Goal: Find specific page/section: Find specific page/section

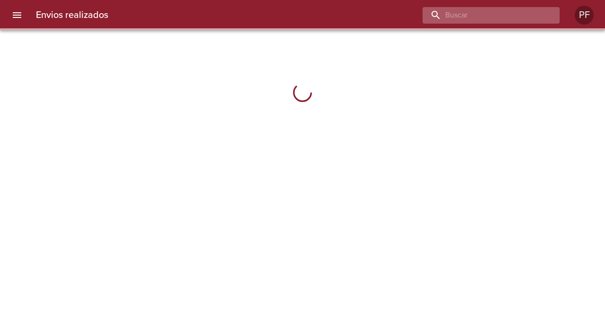
click at [526, 19] on input "buscar" at bounding box center [483, 15] width 121 height 17
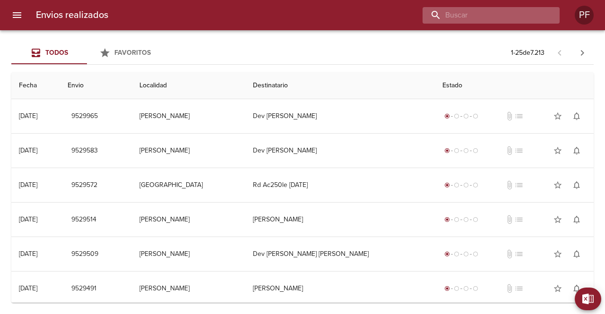
paste input "[PERSON_NAME] ECOCHEA"
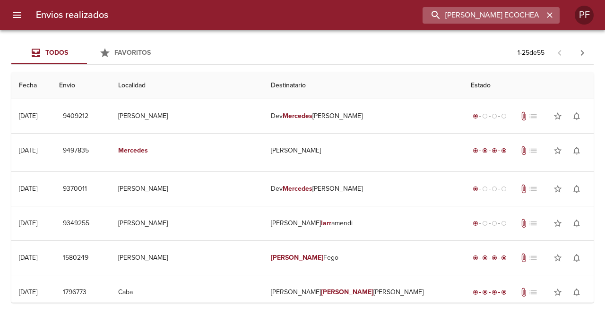
click at [502, 18] on input "[PERSON_NAME] ECOCHEA" at bounding box center [483, 15] width 121 height 17
click at [534, 14] on input "[PERSON_NAME] ECOCHEA" at bounding box center [483, 15] width 121 height 17
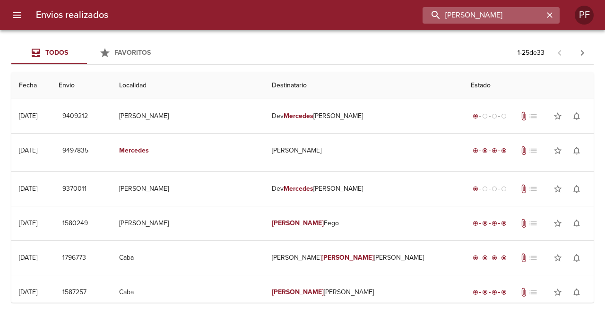
drag, startPoint x: 515, startPoint y: 14, endPoint x: 431, endPoint y: 20, distance: 84.8
click at [431, 20] on input "[PERSON_NAME]" at bounding box center [483, 15] width 121 height 17
type input "LARRECOCHEA"
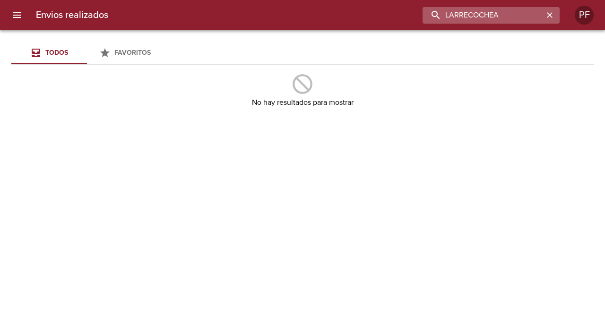
click at [510, 7] on input "LARRECOCHEA" at bounding box center [483, 15] width 121 height 17
click at [511, 12] on input "LARRECOCHEA" at bounding box center [483, 15] width 121 height 17
click at [397, 312] on div "Todos Favoritos No hay resultados para mostrar" at bounding box center [302, 172] width 605 height 284
click at [549, 14] on icon "button" at bounding box center [549, 14] width 9 height 9
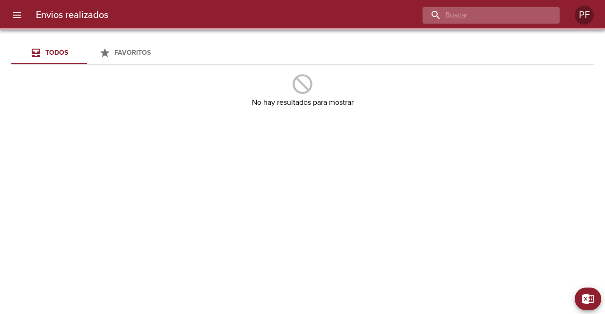
click at [531, 14] on input "buscar" at bounding box center [483, 15] width 121 height 17
paste input "[PERSON_NAME]"
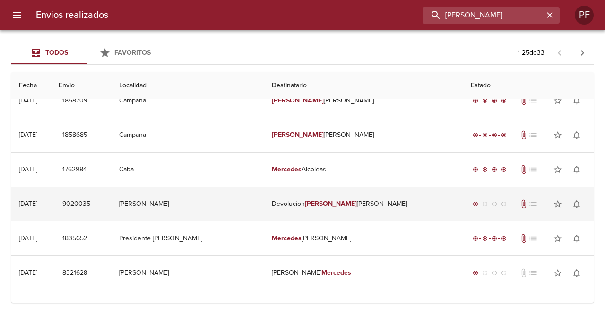
scroll to position [658, 0]
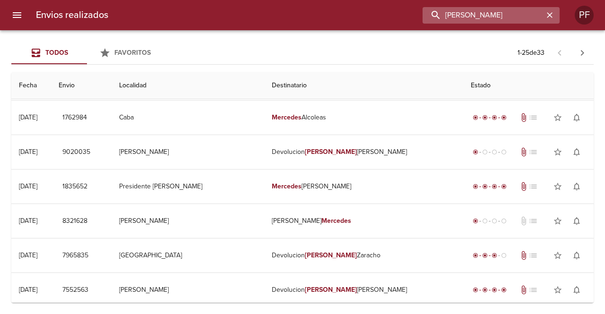
click at [539, 15] on input "[PERSON_NAME]" at bounding box center [483, 15] width 121 height 17
click at [521, 16] on input "[PERSON_NAME]" at bounding box center [483, 15] width 121 height 17
paste input "LARR"
type input "[PERSON_NAME]"
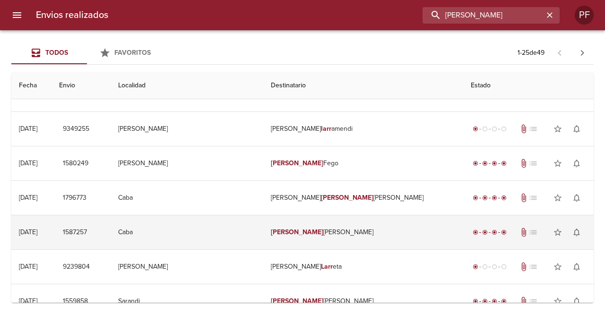
scroll to position [142, 0]
